Goal: Register for event/course

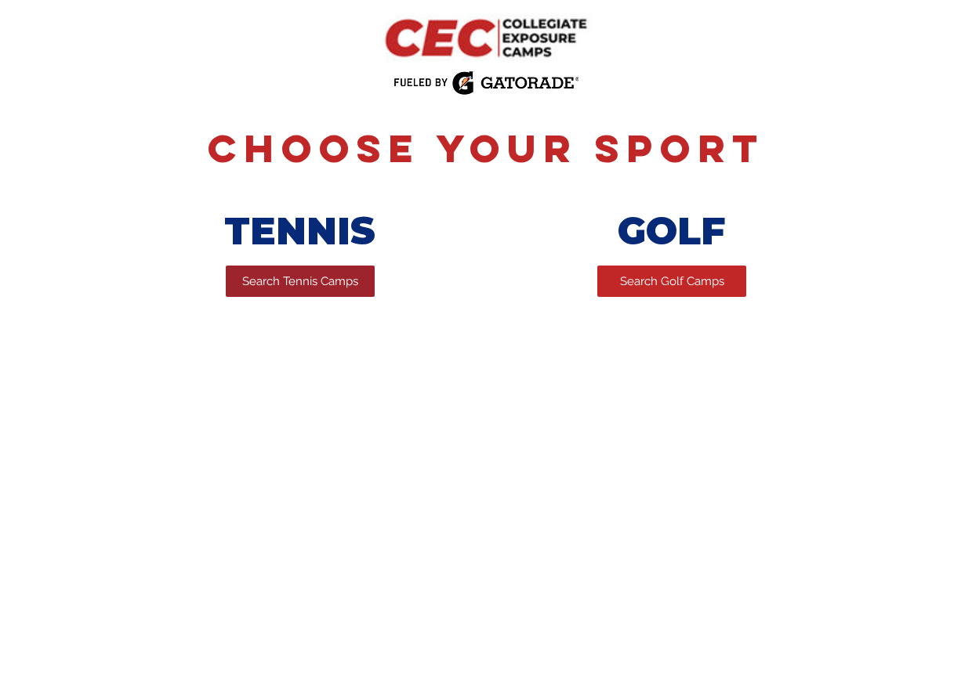
click at [328, 283] on span "Search Tennis Camps" at bounding box center [300, 281] width 116 height 16
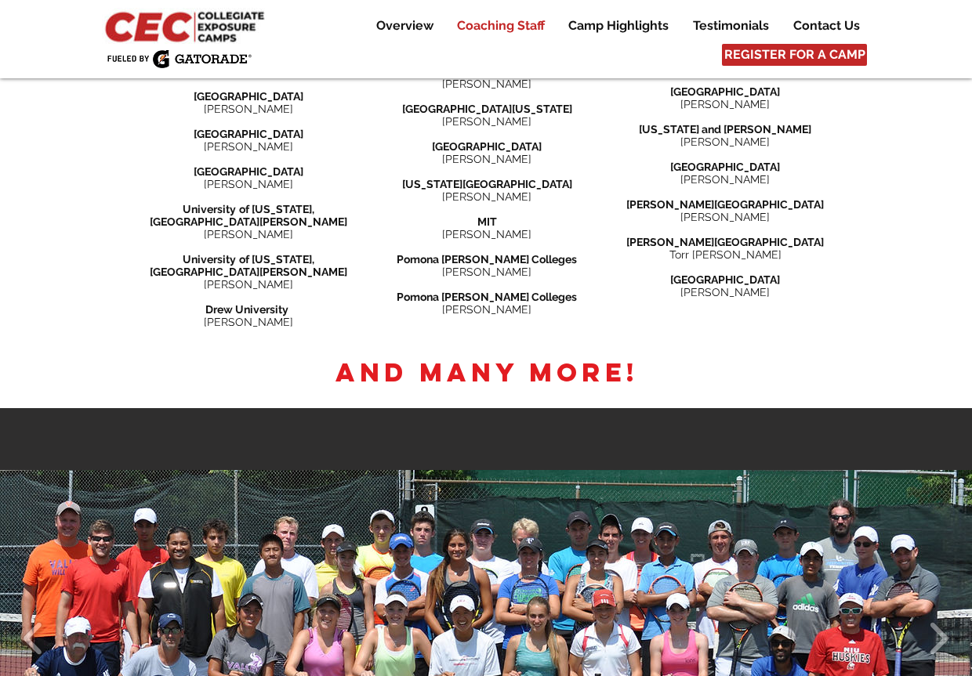
scroll to position [2429, 0]
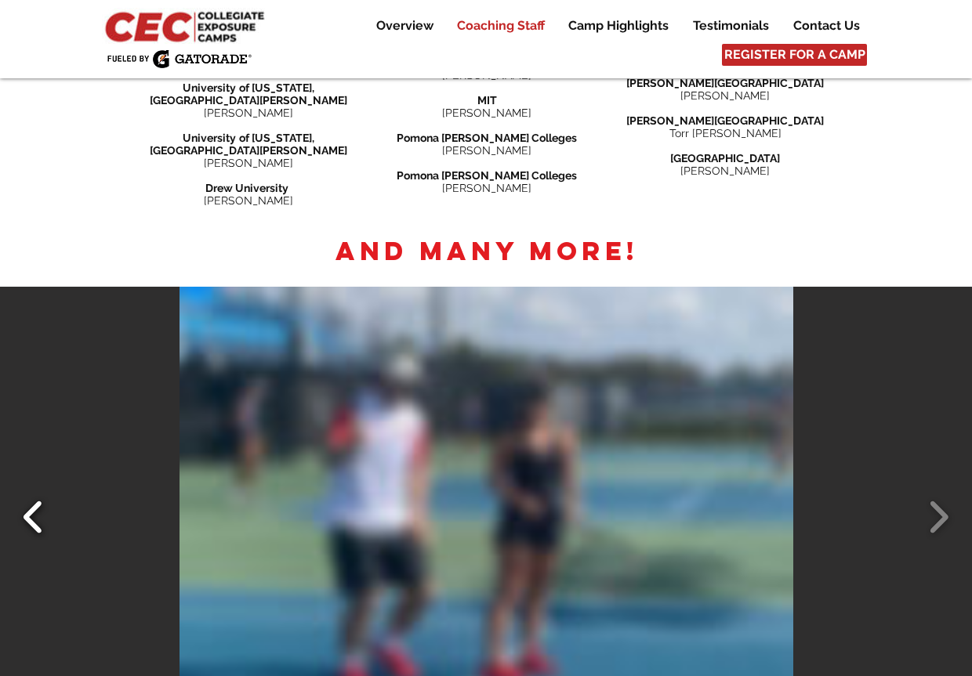
click at [22, 490] on button "Slide show gallery" at bounding box center [33, 517] width 35 height 55
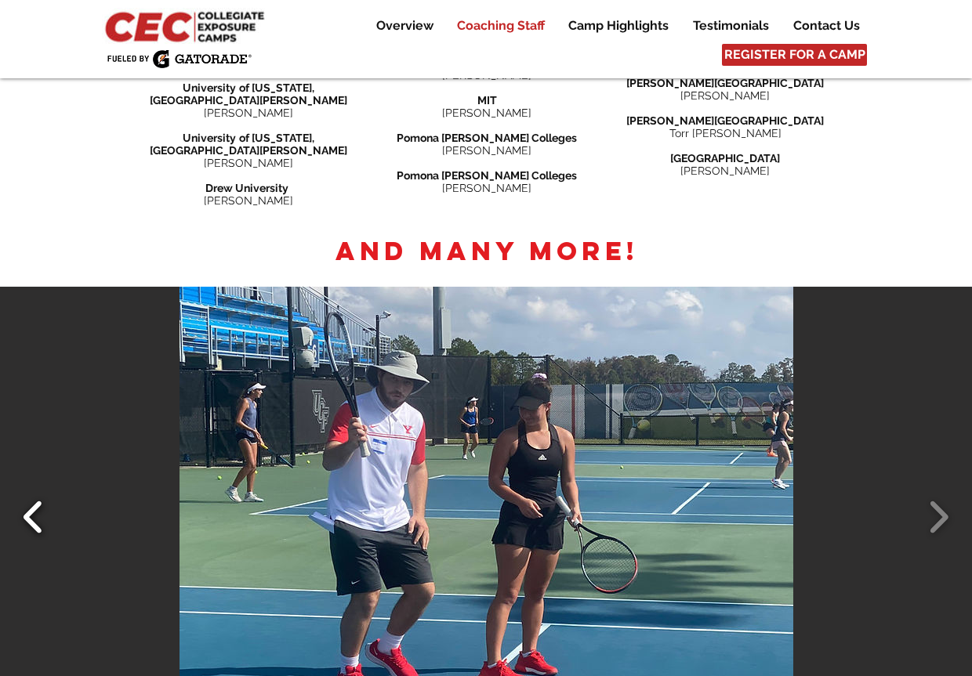
click at [29, 490] on button "Slide show gallery" at bounding box center [33, 517] width 35 height 55
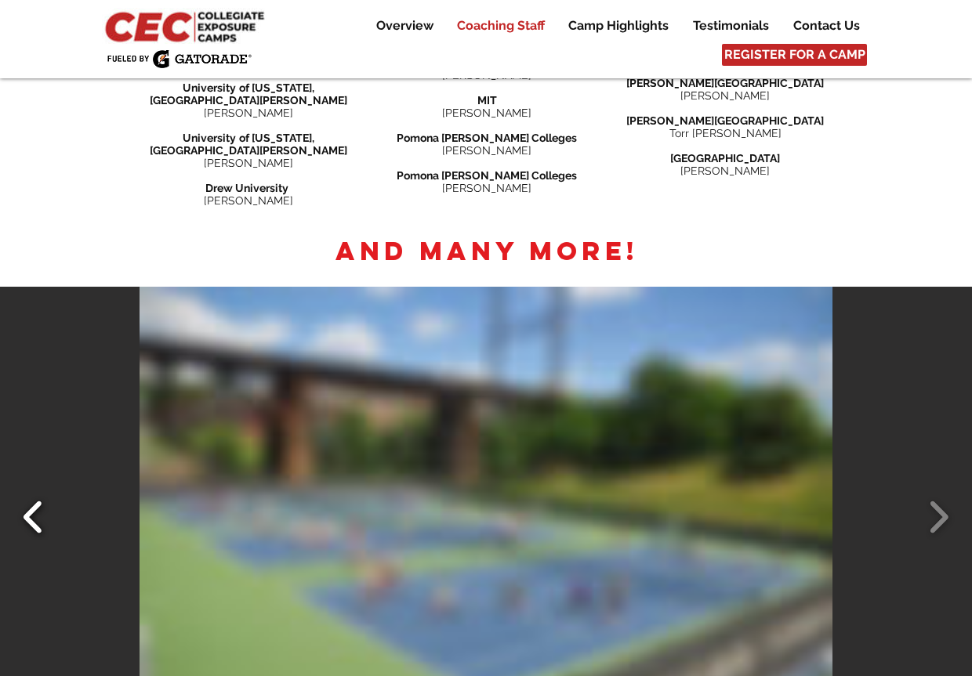
click at [29, 490] on button "Slide show gallery" at bounding box center [33, 517] width 35 height 55
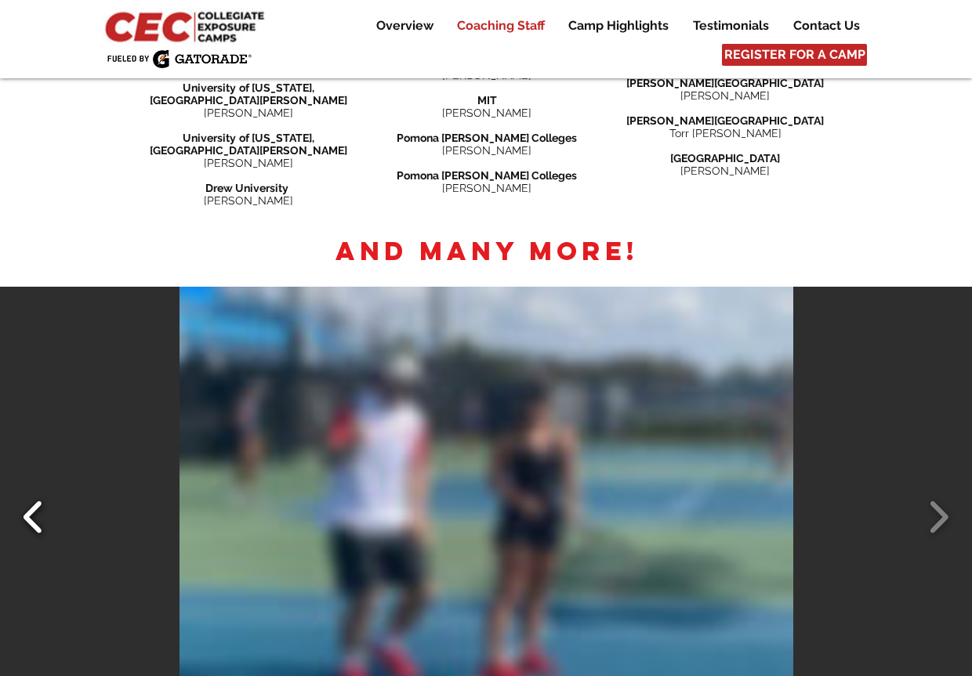
click at [29, 490] on button "Slide show gallery" at bounding box center [33, 517] width 35 height 55
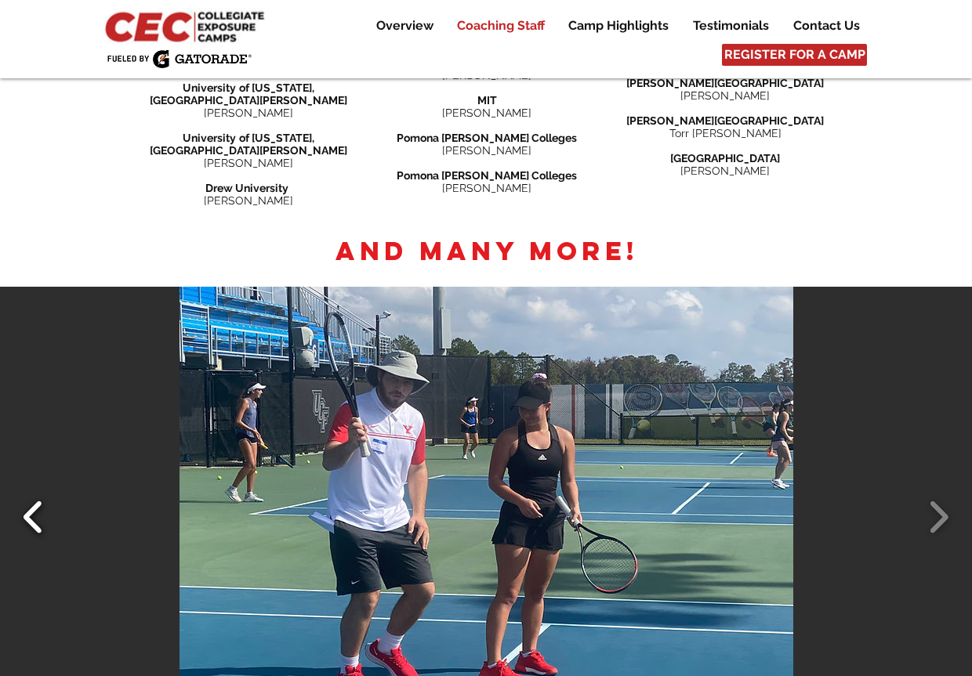
click at [29, 490] on button "Slide show gallery" at bounding box center [33, 517] width 35 height 55
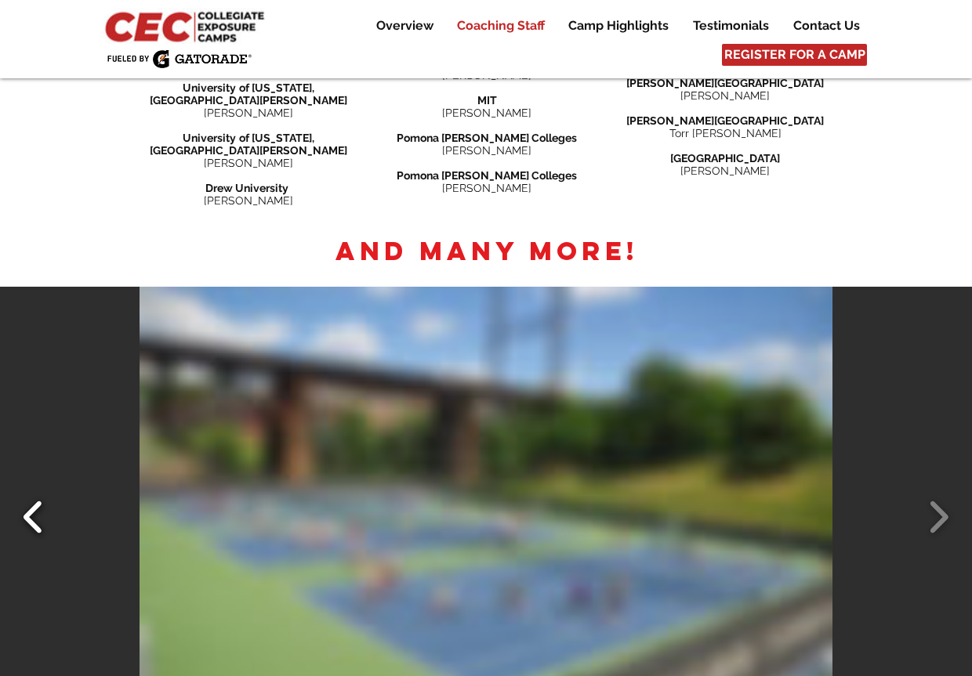
click at [31, 490] on button "Slide show gallery" at bounding box center [33, 517] width 35 height 55
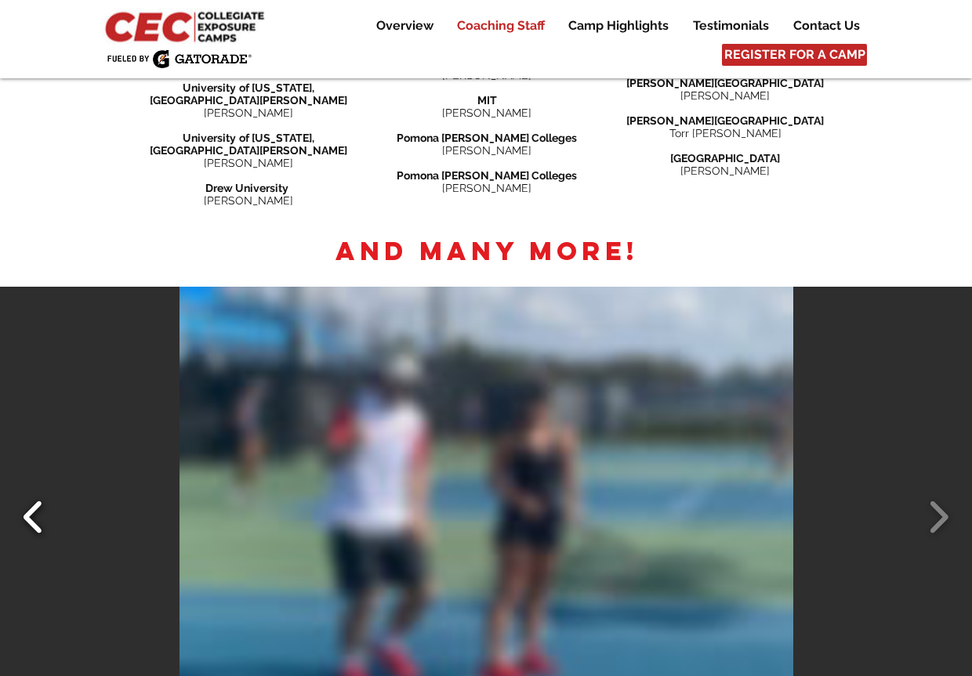
click at [31, 490] on button "Slide show gallery" at bounding box center [33, 517] width 35 height 55
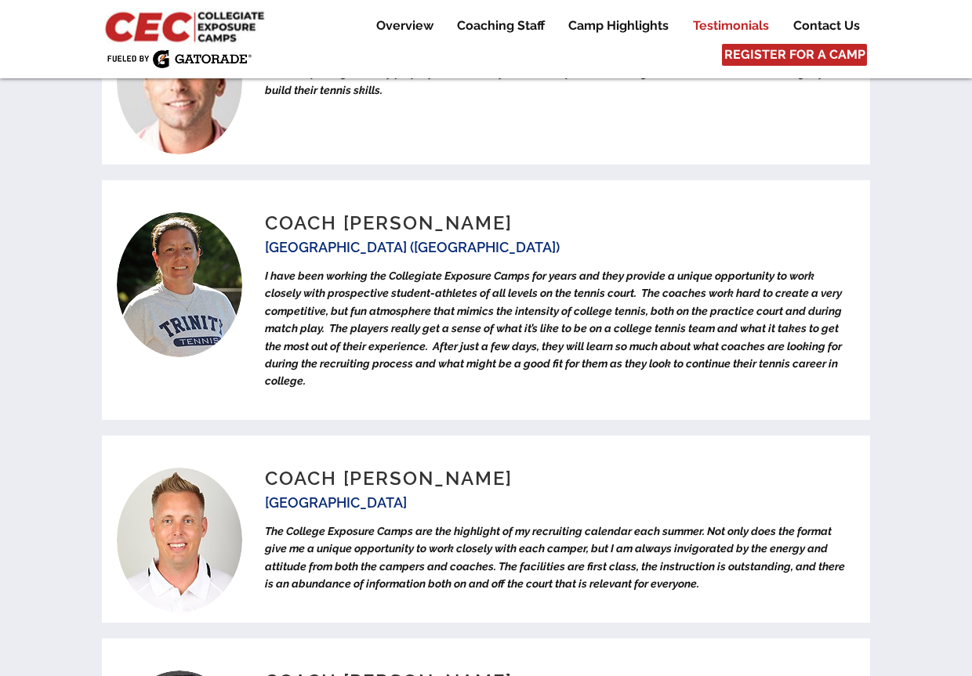
scroll to position [6112, 0]
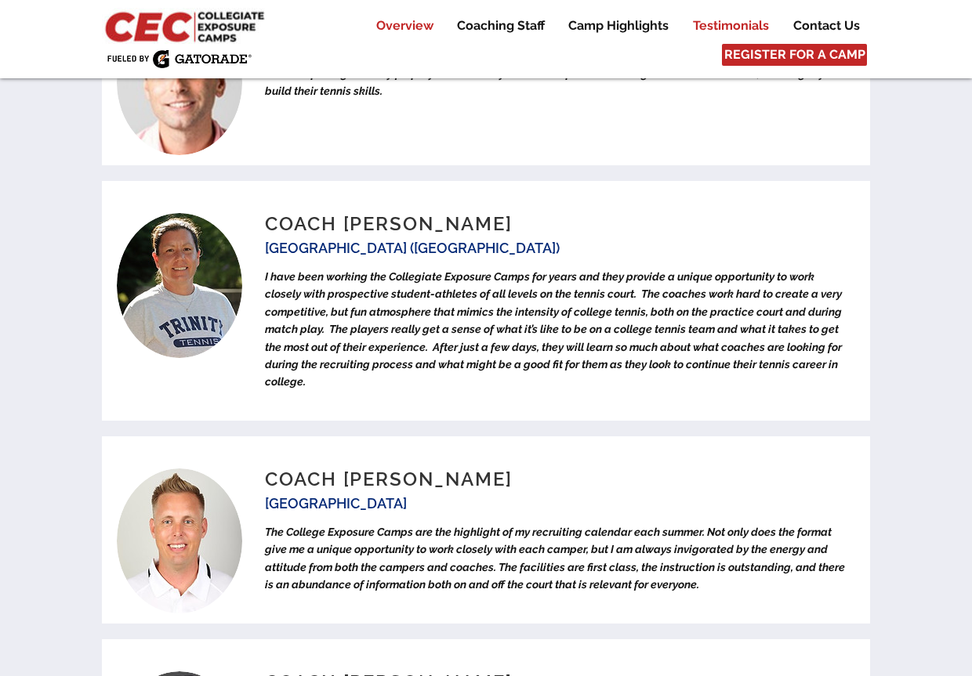
click at [417, 23] on p "Overview" at bounding box center [404, 25] width 73 height 19
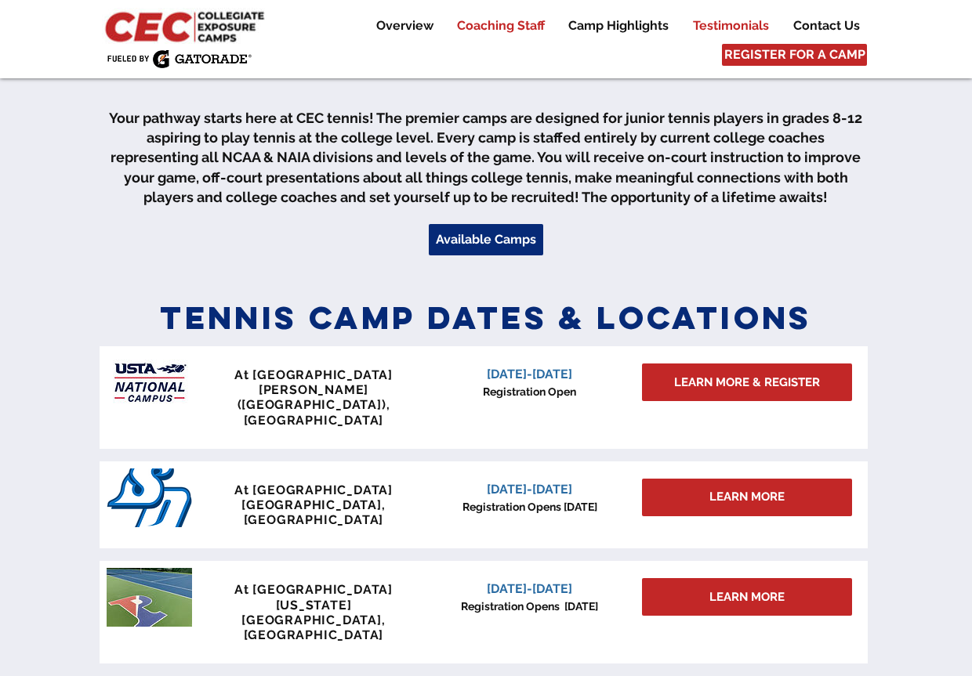
click at [510, 25] on p "Coaching Staff" at bounding box center [500, 25] width 103 height 19
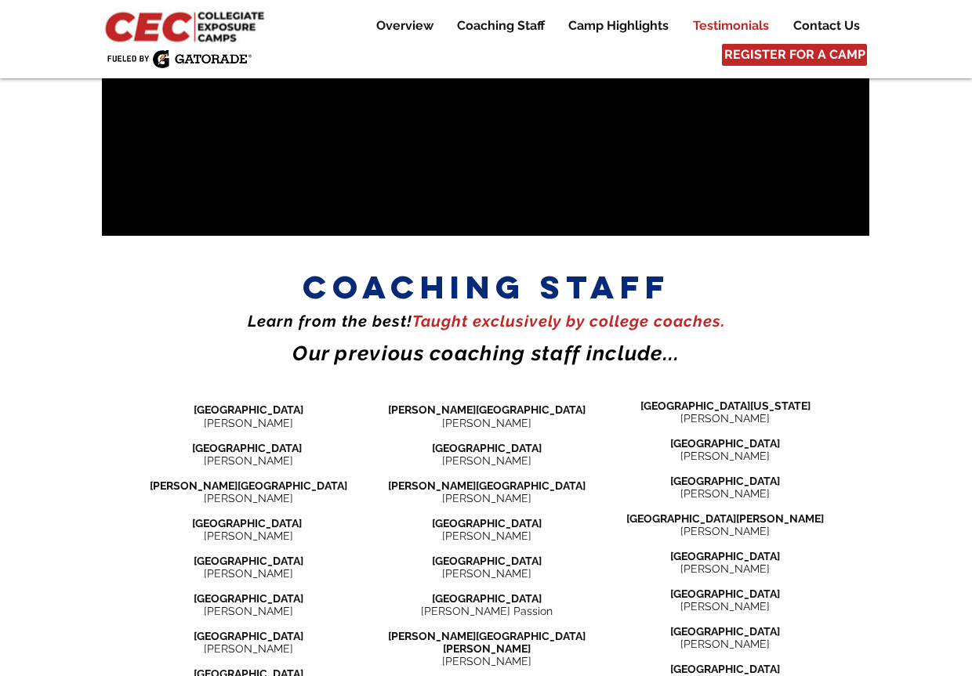
scroll to position [1694, 0]
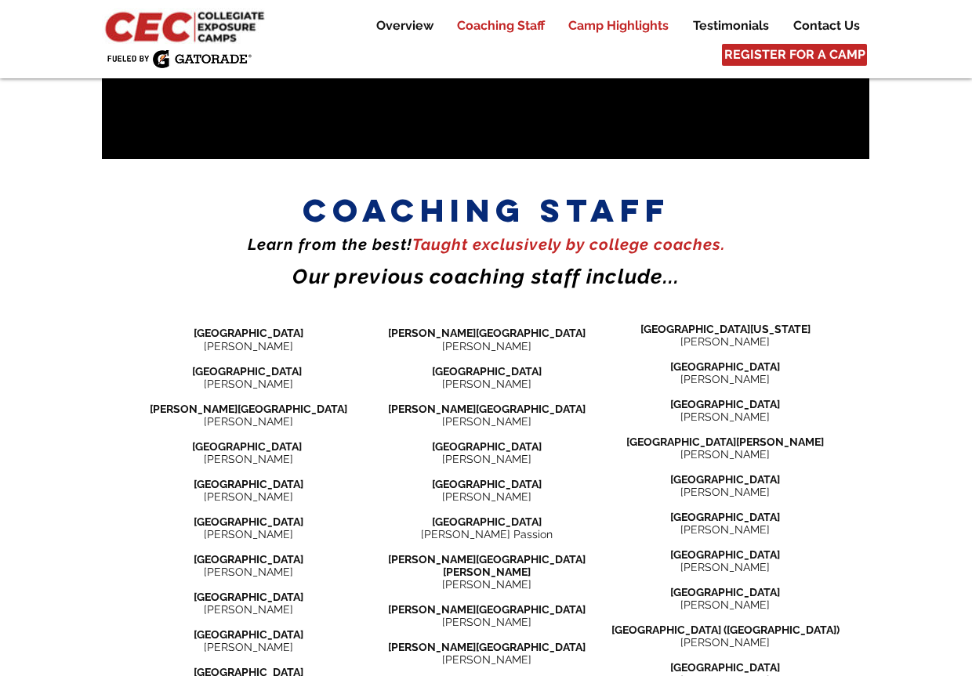
click at [610, 23] on p "Camp Highlights" at bounding box center [618, 25] width 116 height 19
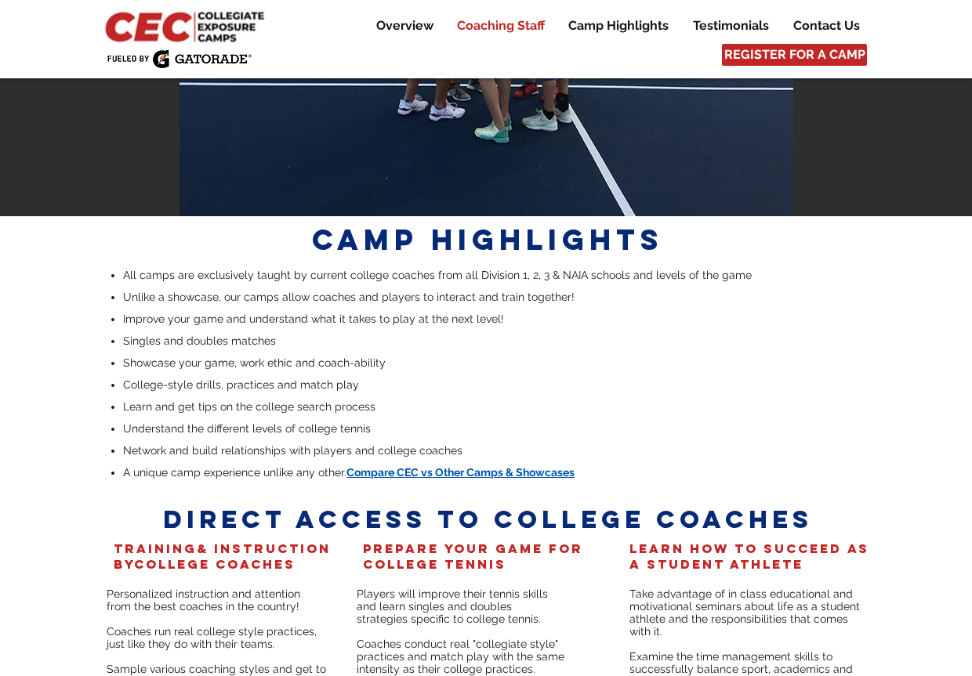
scroll to position [2975, 0]
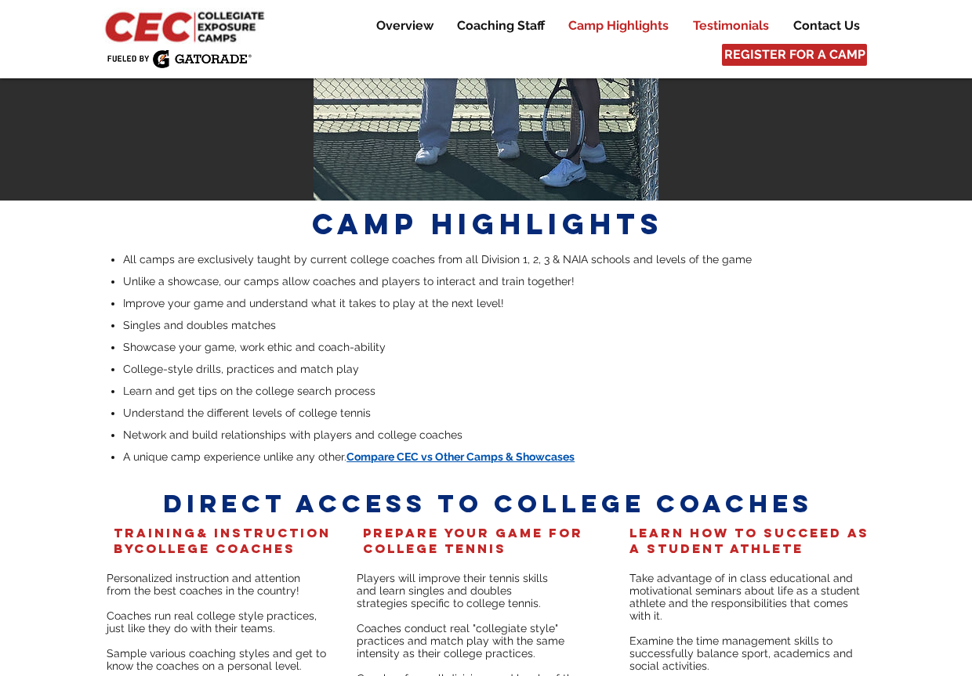
click at [710, 25] on p "Testimonials" at bounding box center [731, 25] width 92 height 19
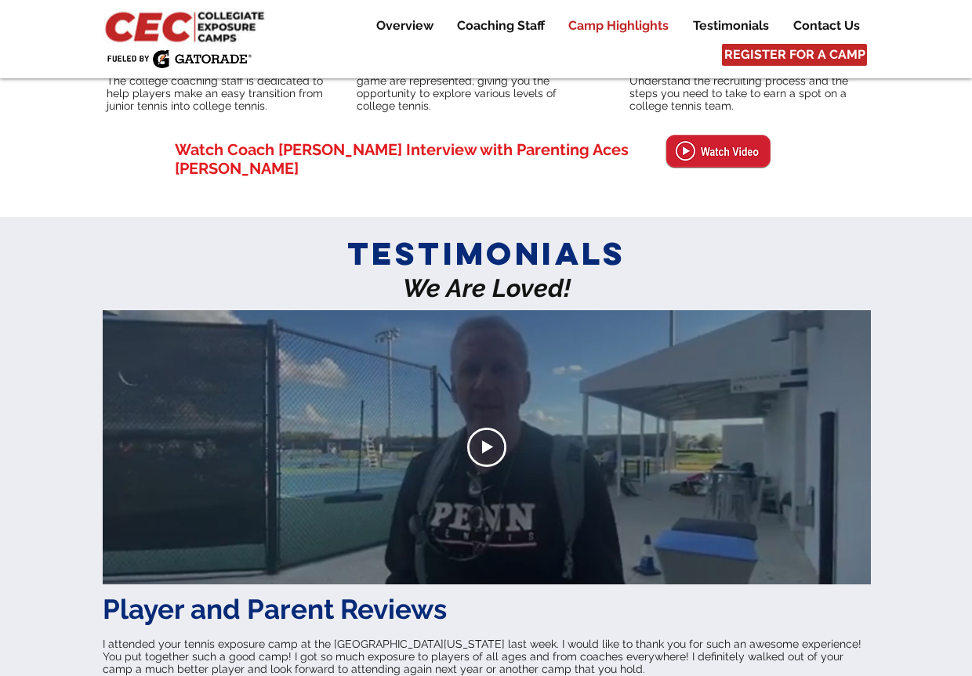
scroll to position [3590, 0]
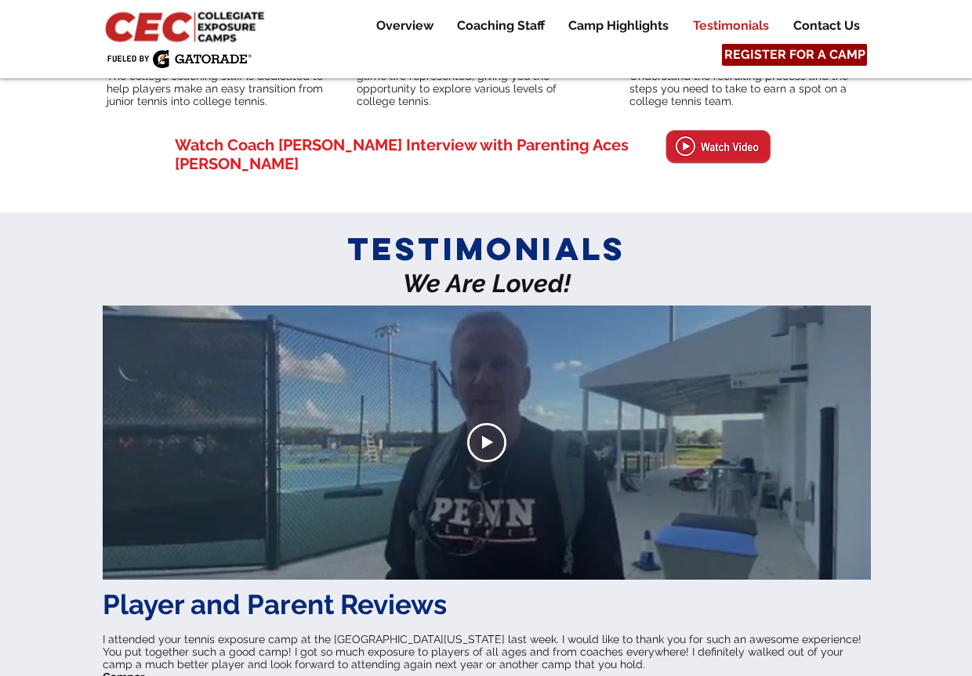
click at [778, 53] on span "REGISTER FOR A CAMP" at bounding box center [794, 54] width 141 height 17
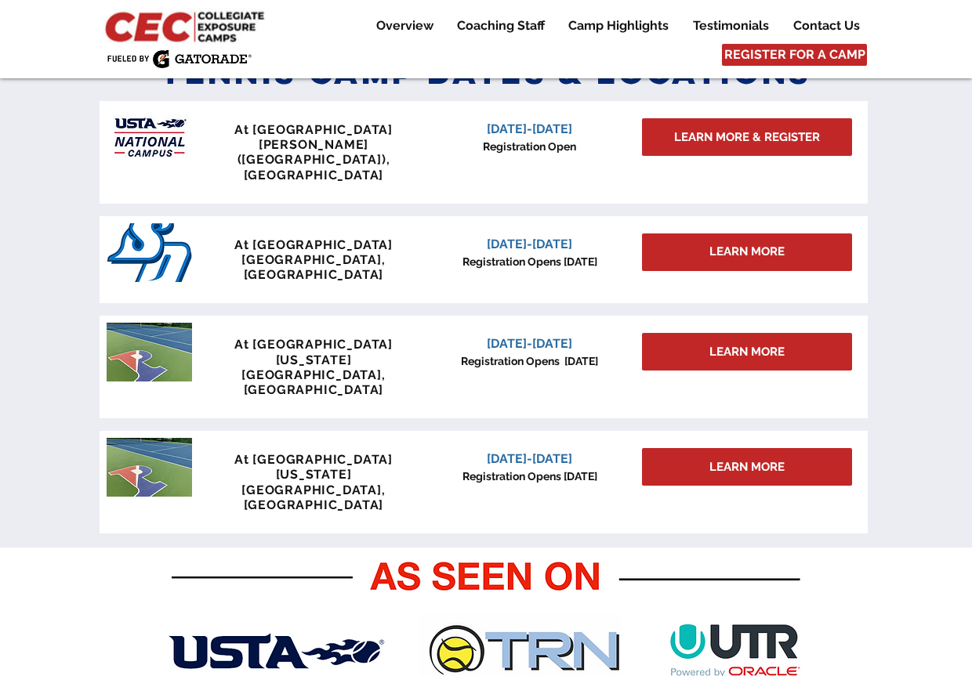
scroll to position [686, 0]
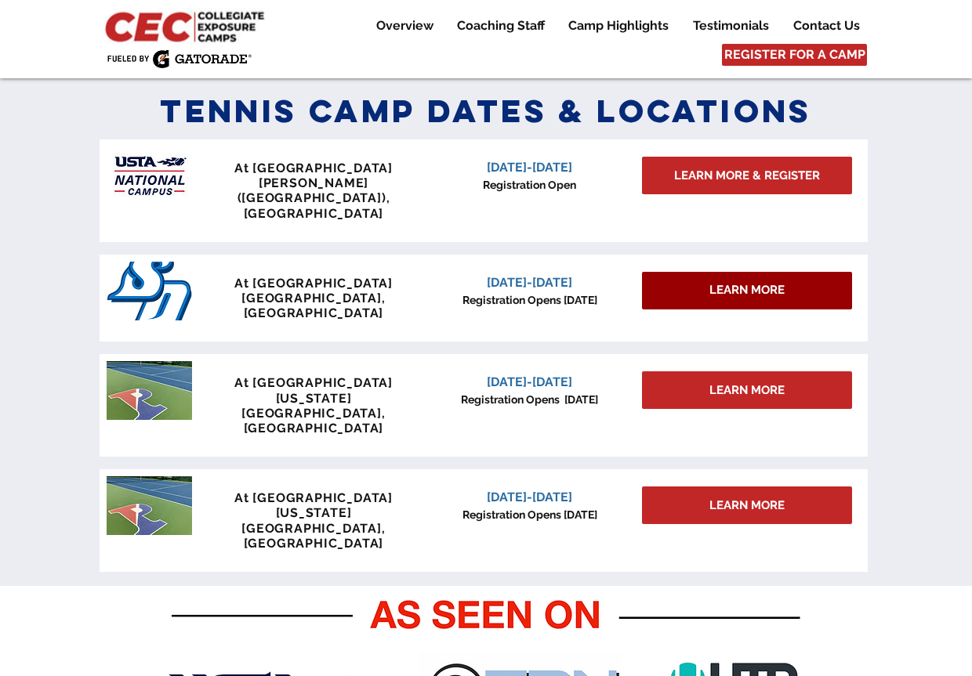
click at [692, 272] on div "LEARN MORE" at bounding box center [747, 291] width 210 height 38
click at [710, 282] on span "LEARN MORE" at bounding box center [746, 290] width 75 height 16
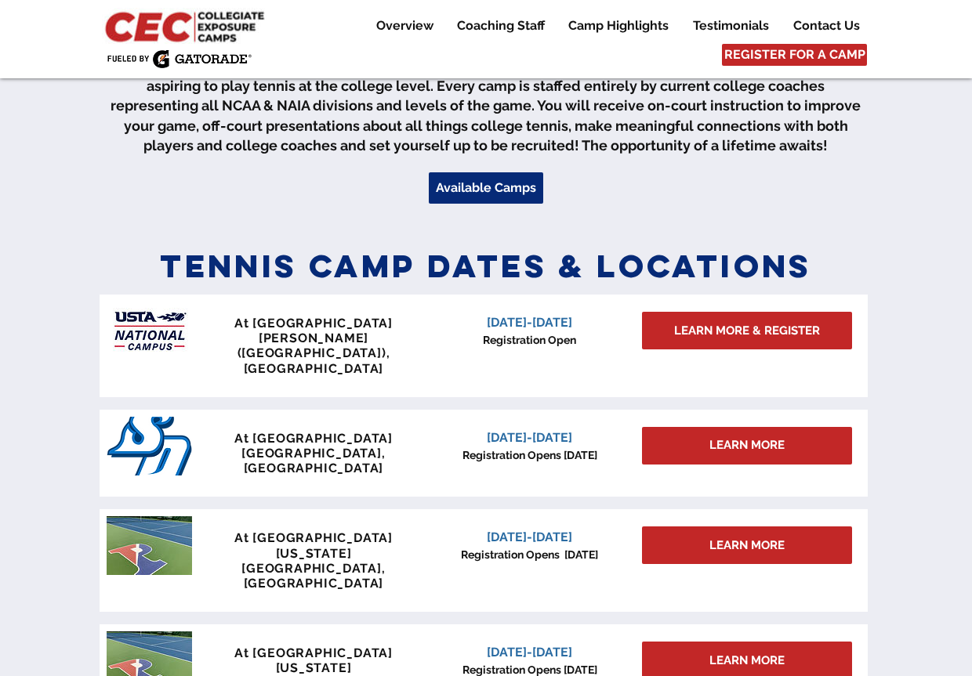
scroll to position [530, 0]
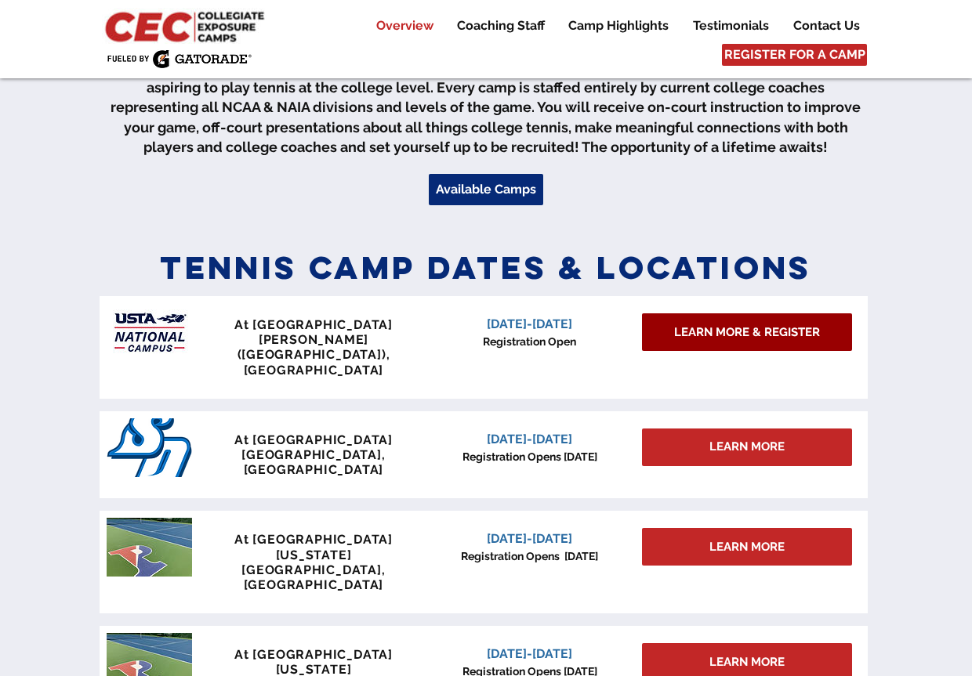
click at [677, 324] on link "LEARN MORE & REGISTER" at bounding box center [747, 332] width 210 height 38
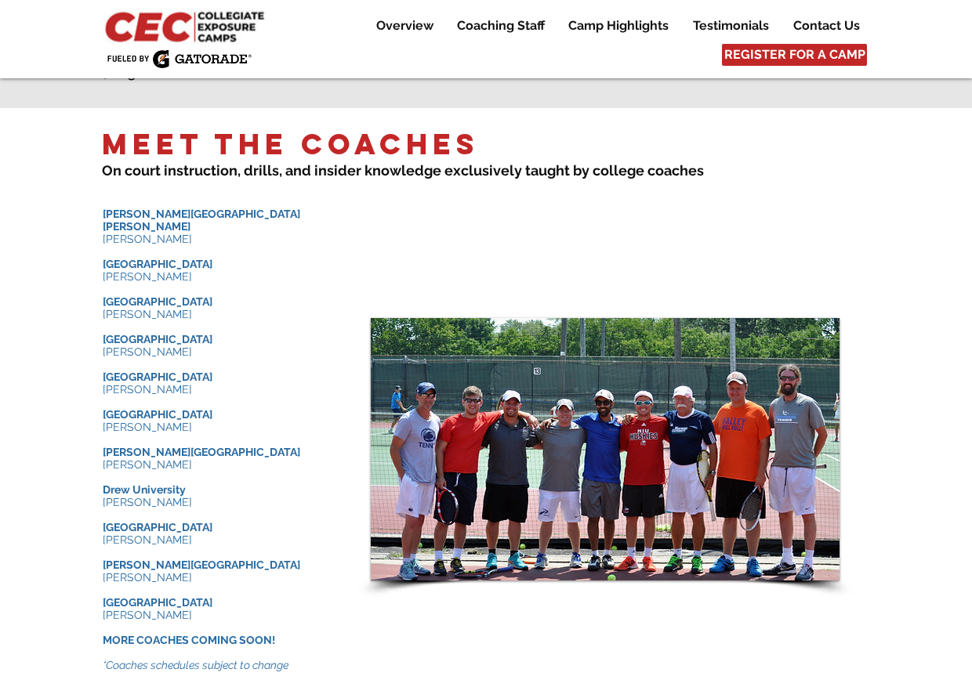
scroll to position [1567, 0]
